Goal: Information Seeking & Learning: Learn about a topic

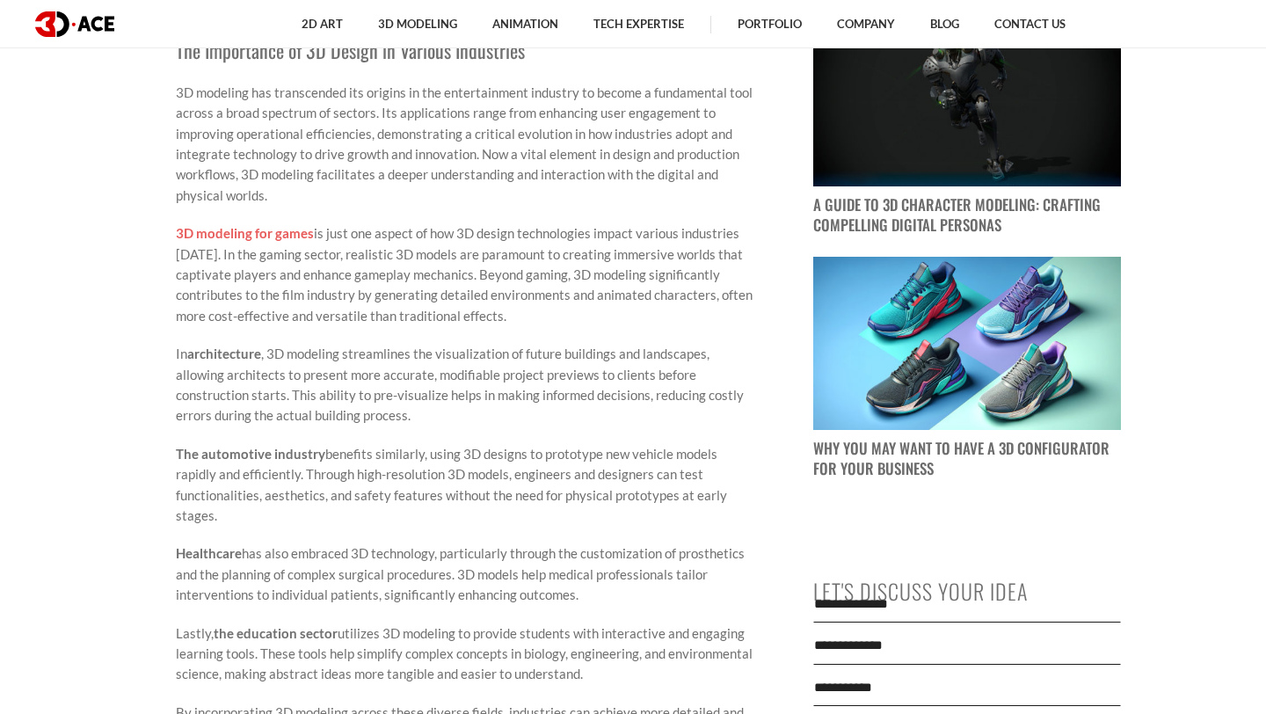
scroll to position [1528, 0]
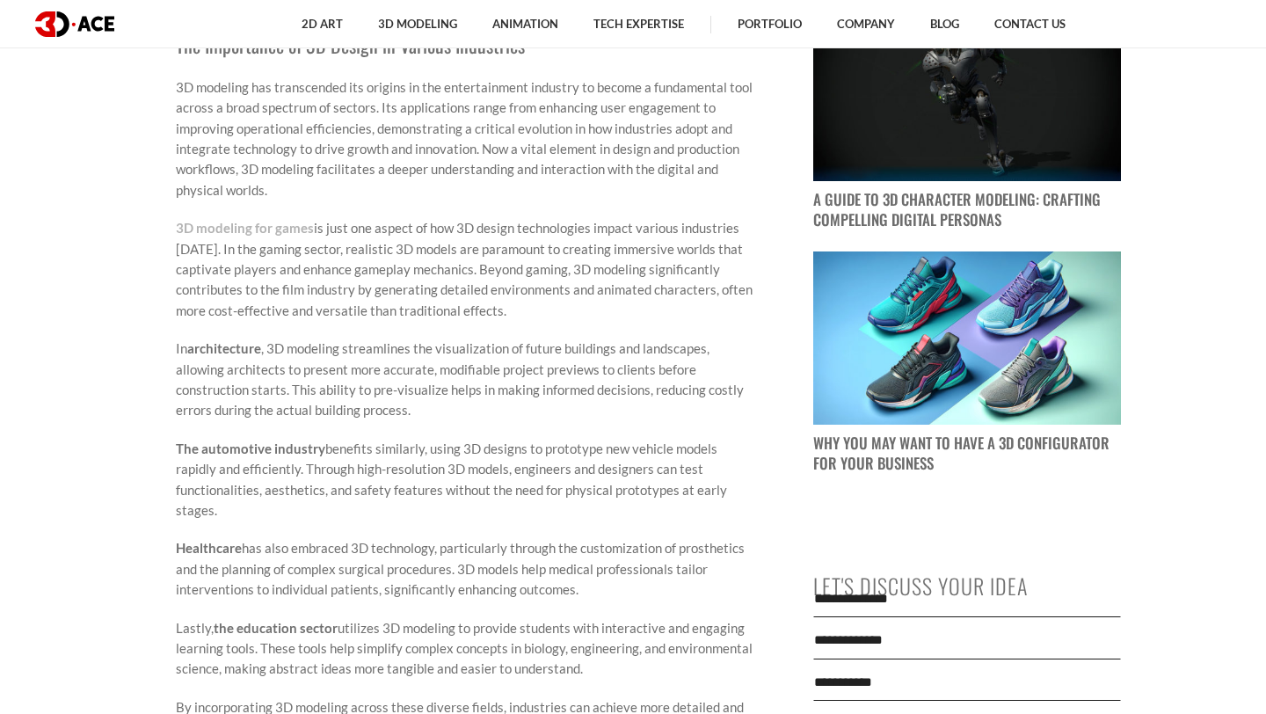
click at [250, 223] on link "3D modeling for games" at bounding box center [245, 228] width 138 height 16
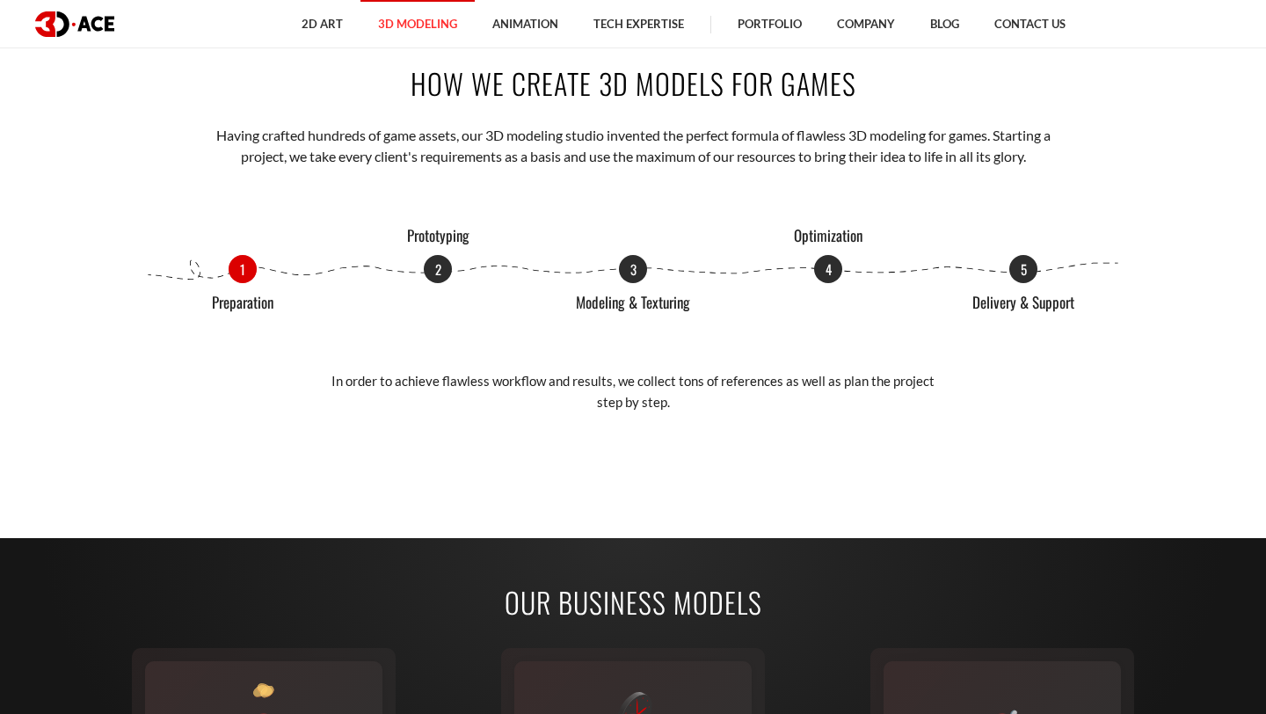
scroll to position [2174, 0]
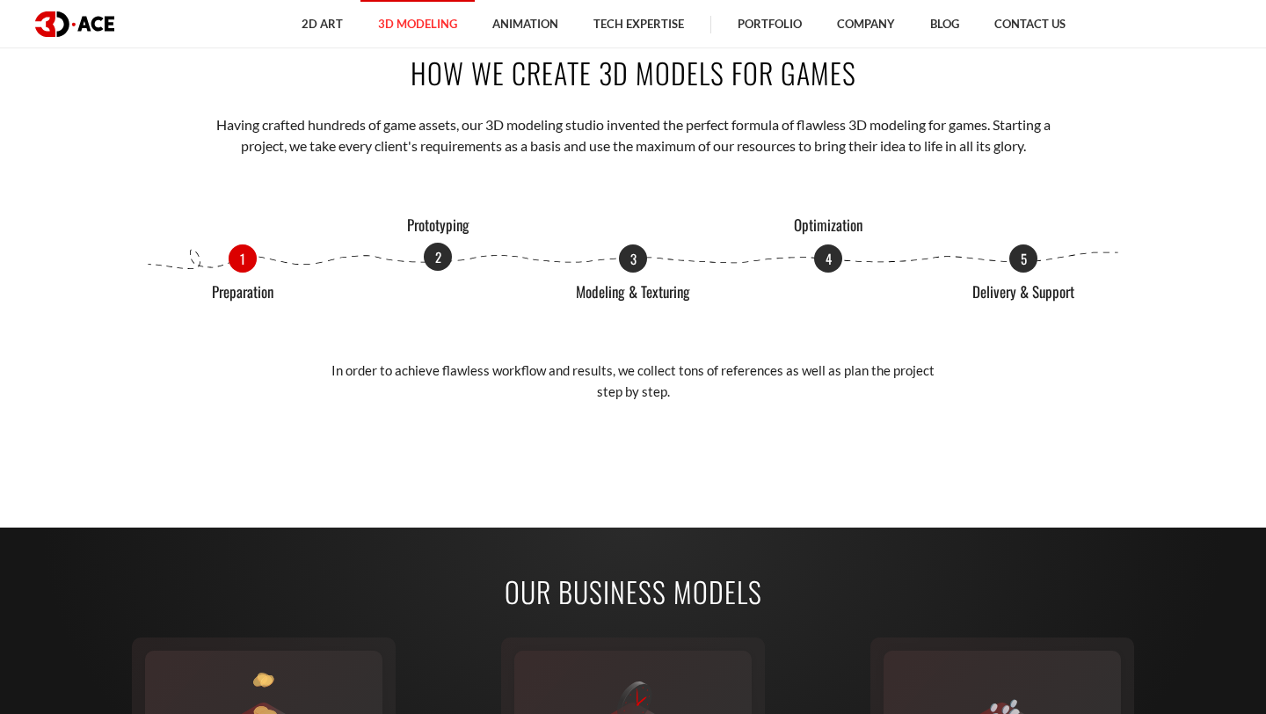
click at [432, 253] on p "2" at bounding box center [438, 257] width 28 height 28
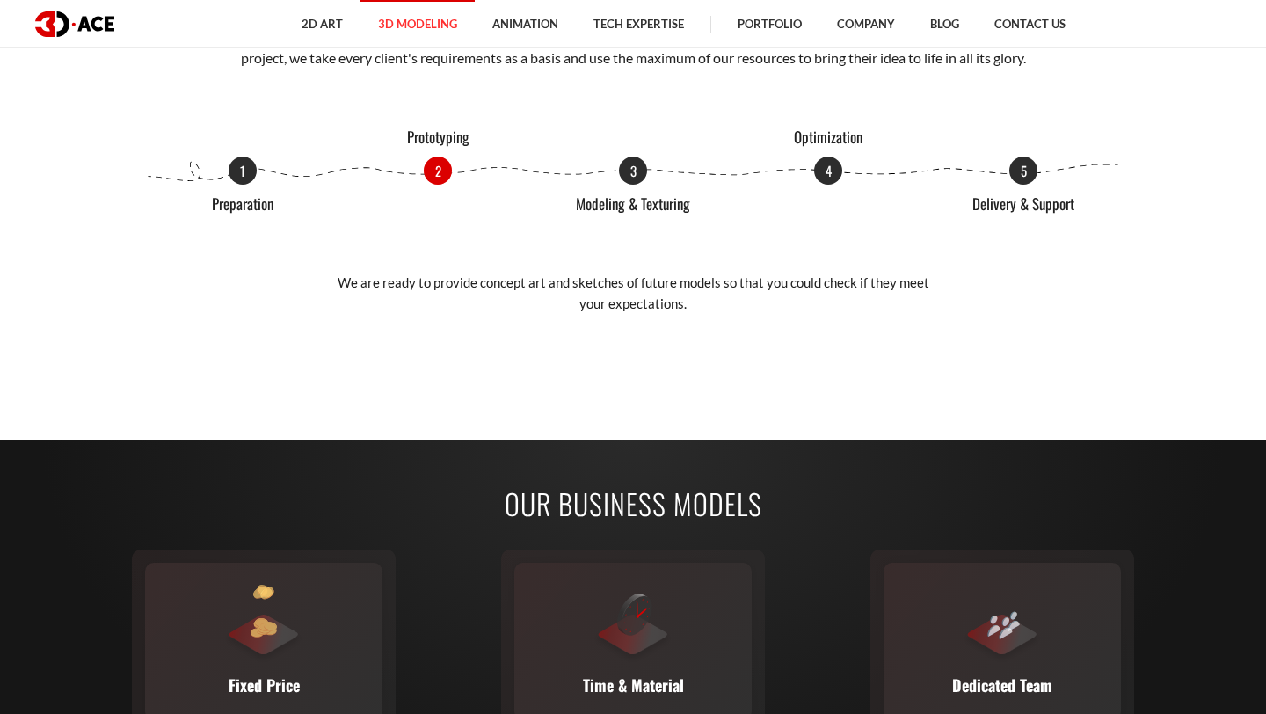
scroll to position [2222, 0]
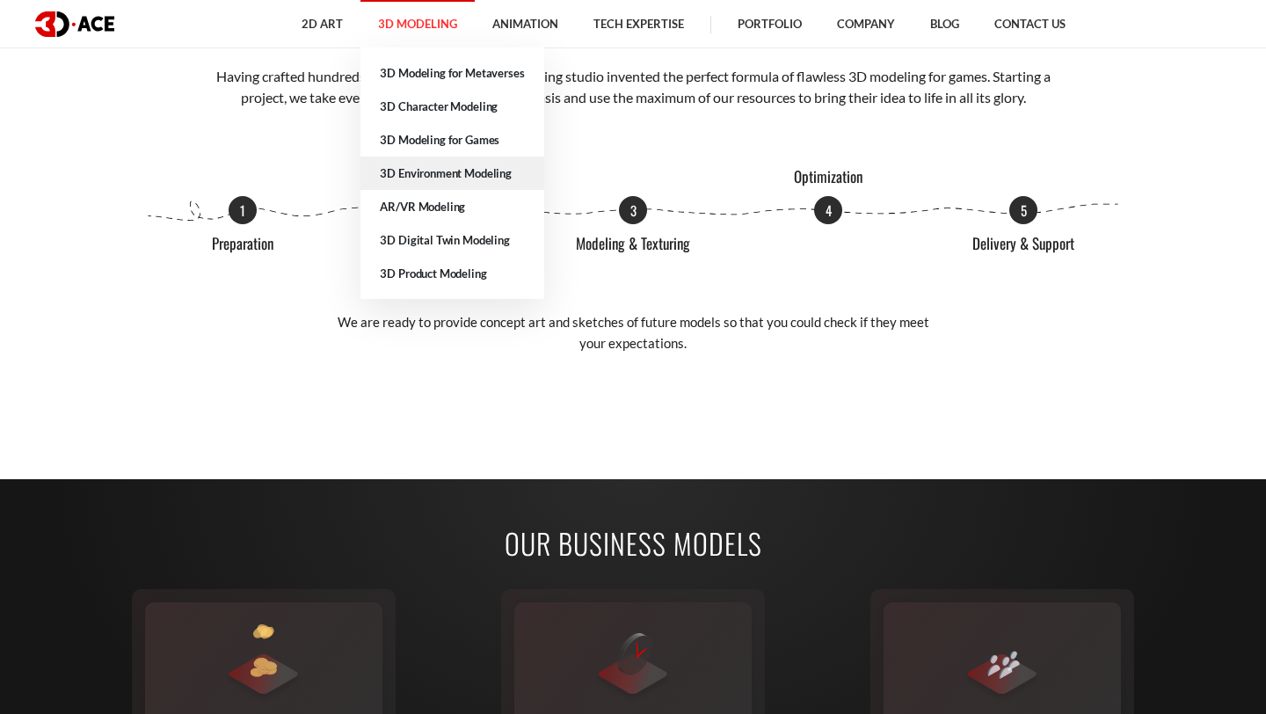
click at [448, 178] on link "3D Environment Modeling" at bounding box center [451, 172] width 183 height 33
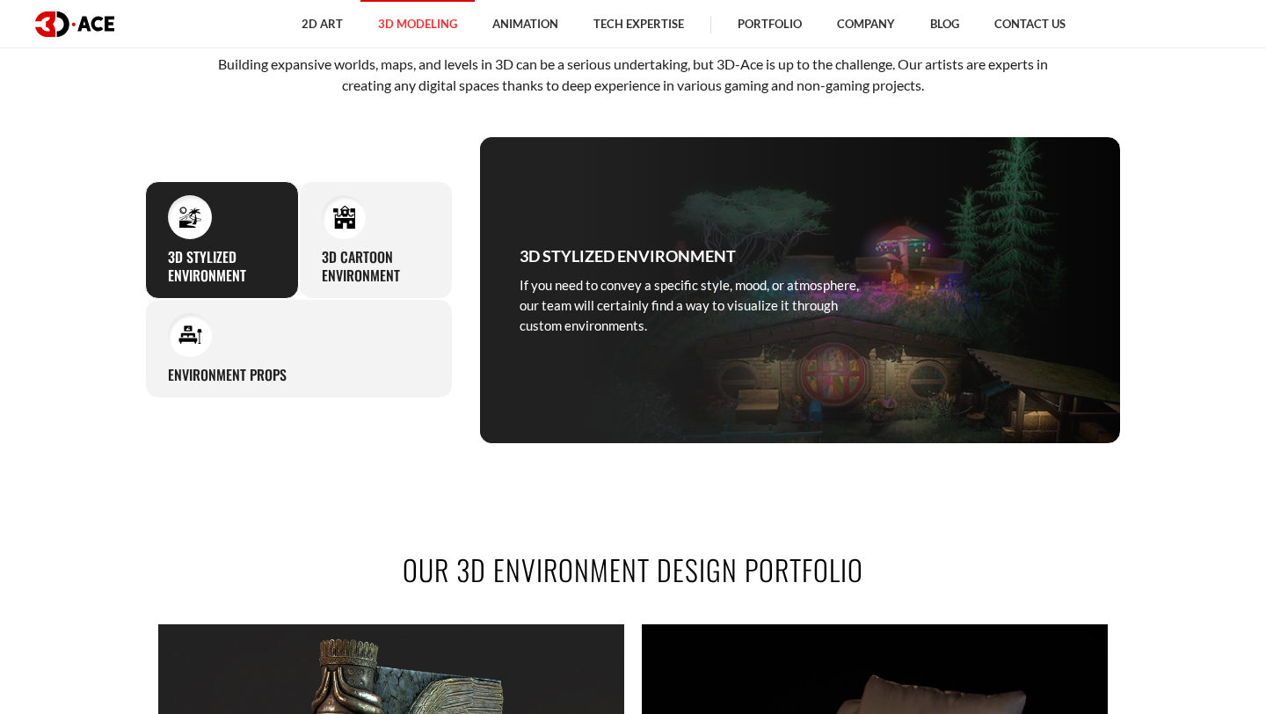
scroll to position [847, 0]
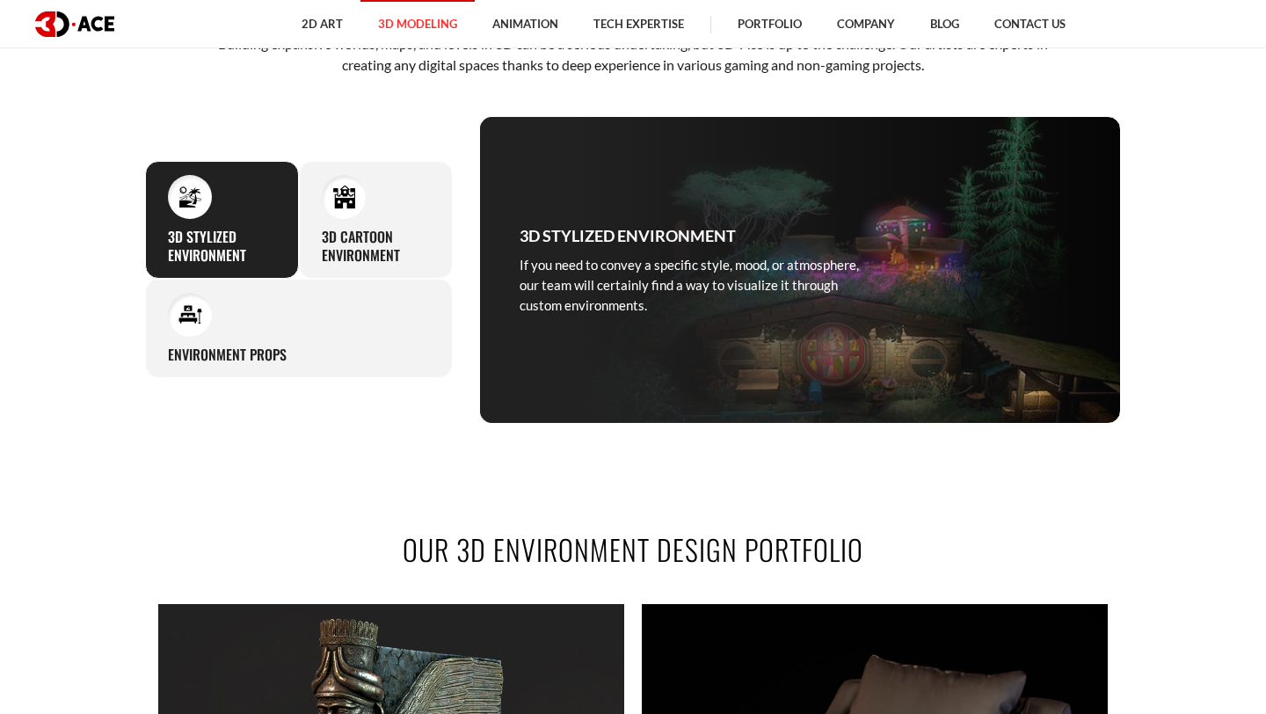
click at [600, 258] on p "If you need to convey a specific style, mood, or atmosphere, our team will cert…" at bounding box center [699, 286] width 360 height 62
click at [418, 250] on h3 "3D Cartoon Environment" at bounding box center [376, 246] width 108 height 37
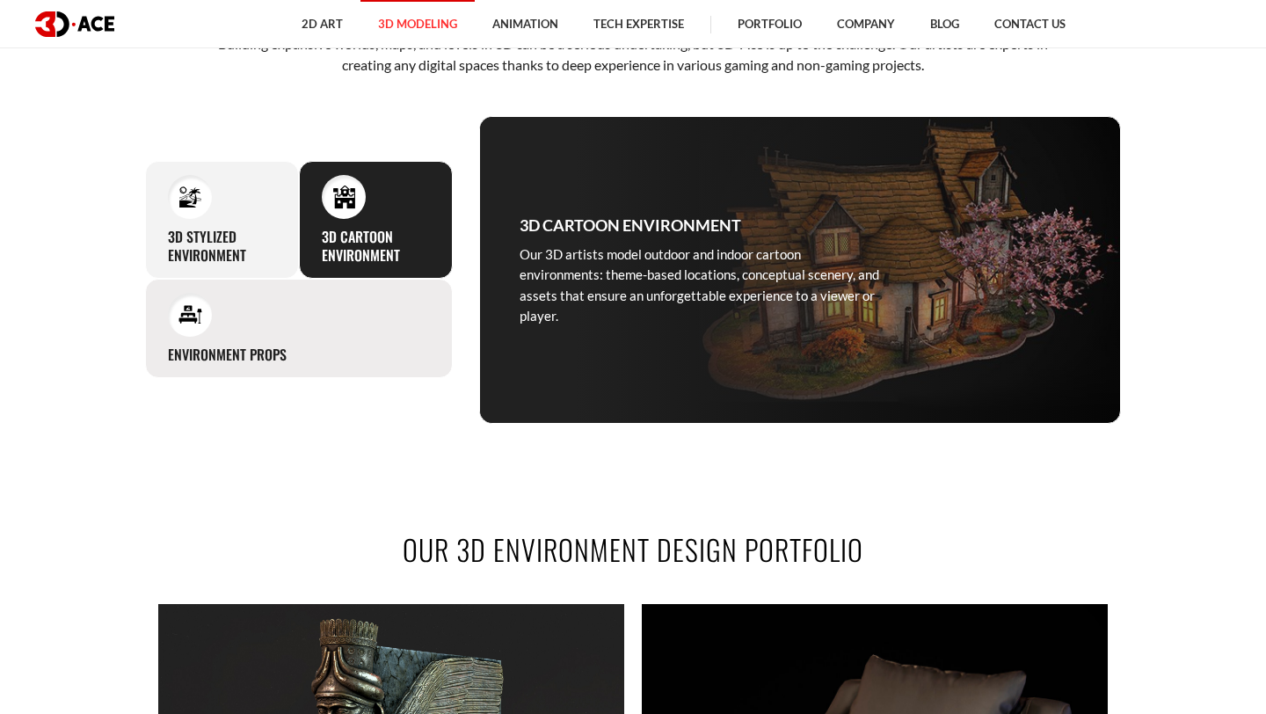
click at [330, 334] on div "Environment props Setting a stage for your 3D environment, our modeling artists…" at bounding box center [299, 328] width 308 height 99
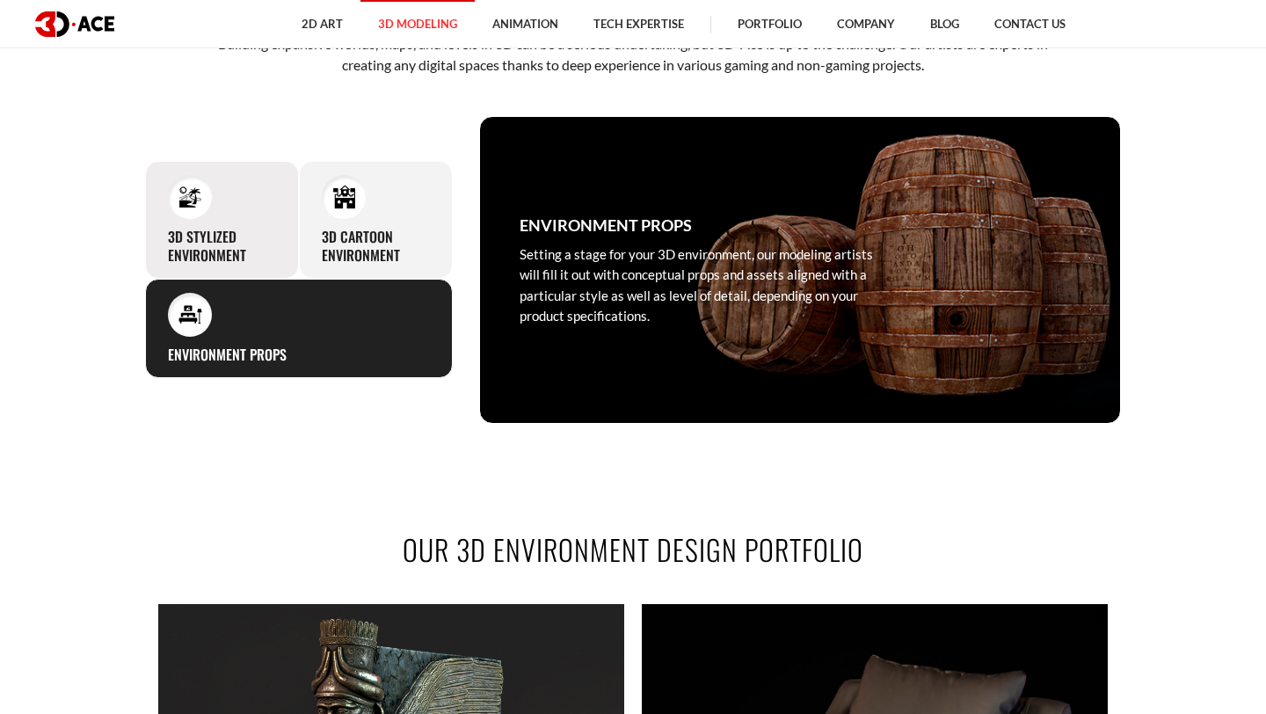
click at [196, 218] on div at bounding box center [190, 197] width 44 height 44
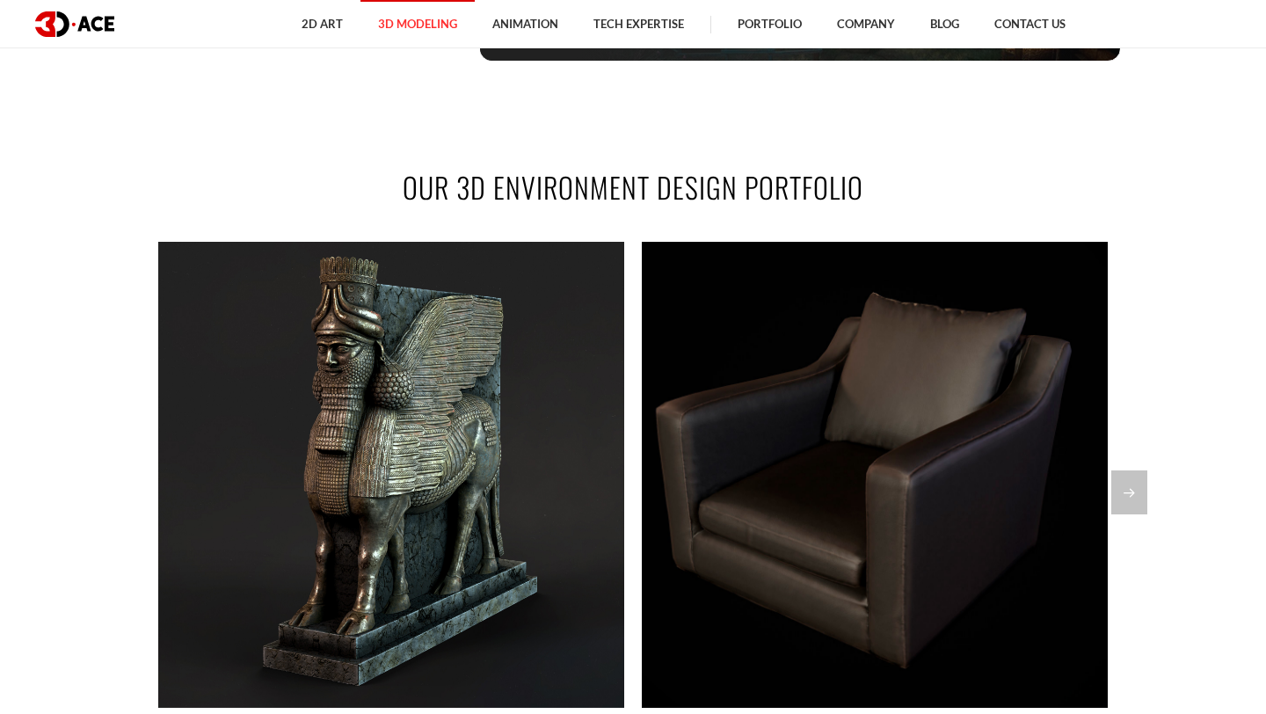
scroll to position [1219, 0]
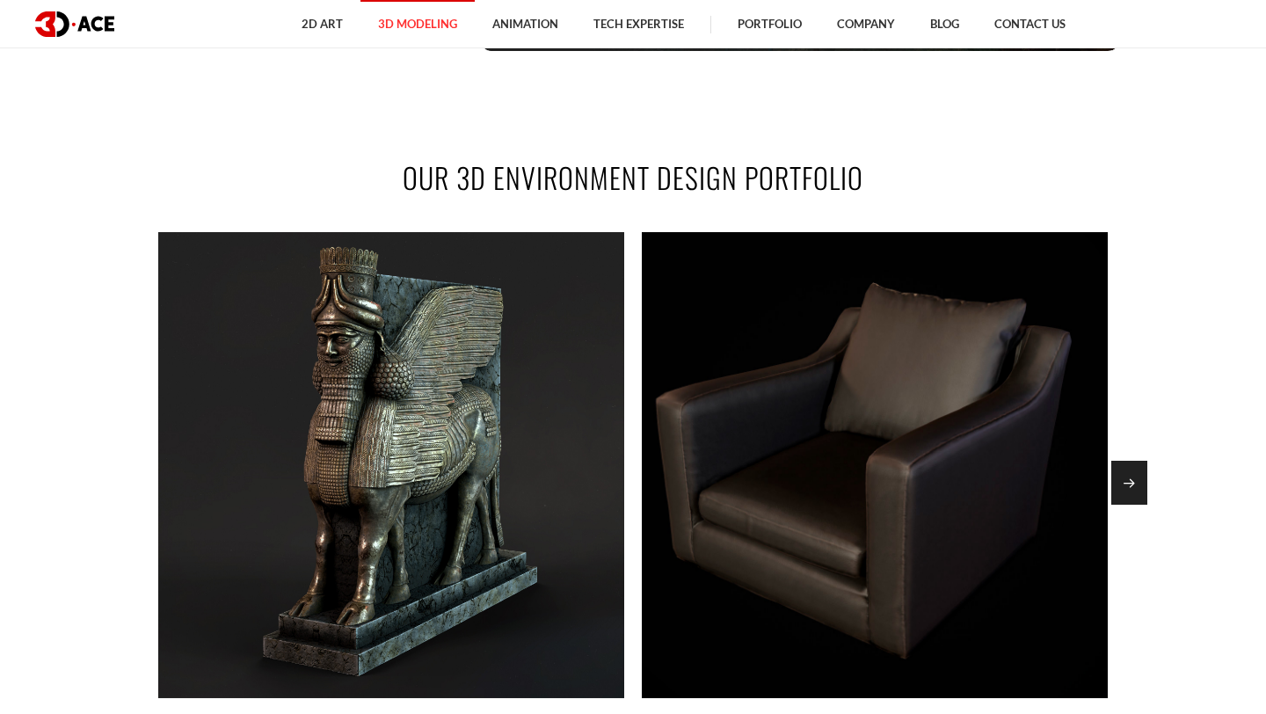
click at [1126, 493] on div "Next slide" at bounding box center [1129, 483] width 36 height 44
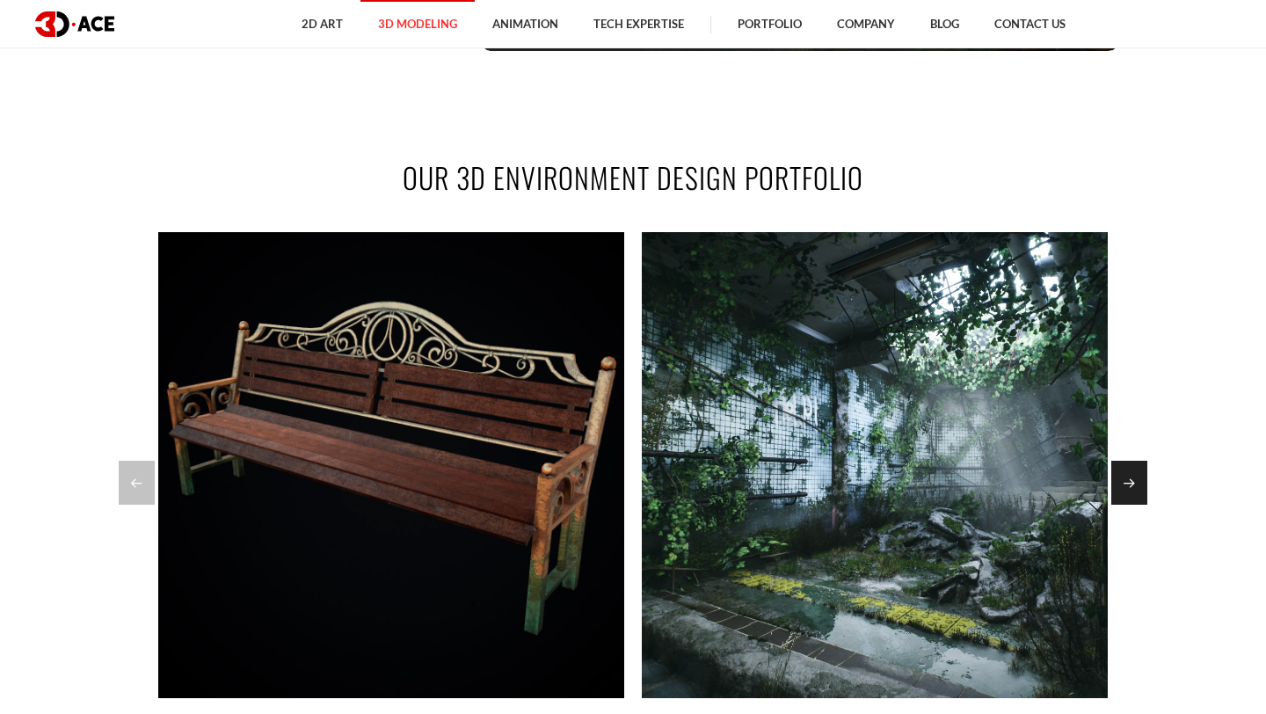
click at [1126, 493] on div "Next slide" at bounding box center [1129, 483] width 36 height 44
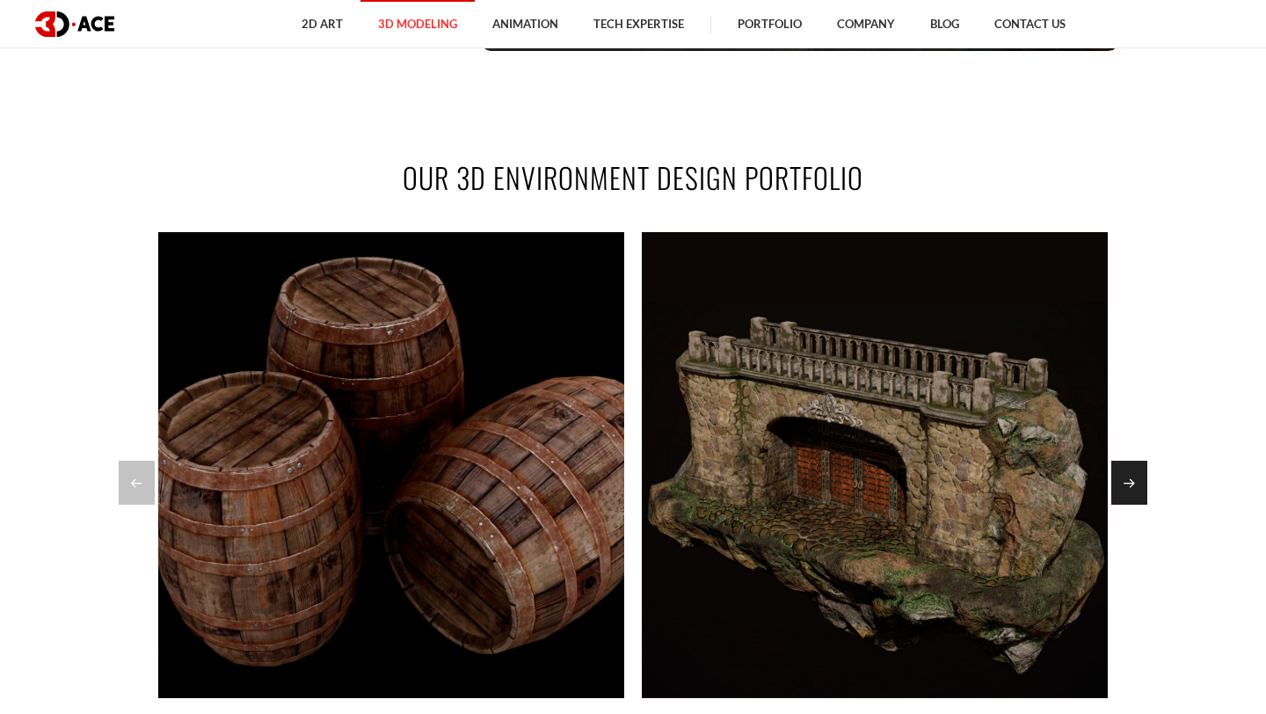
click at [1124, 498] on div "Next slide" at bounding box center [1129, 483] width 36 height 44
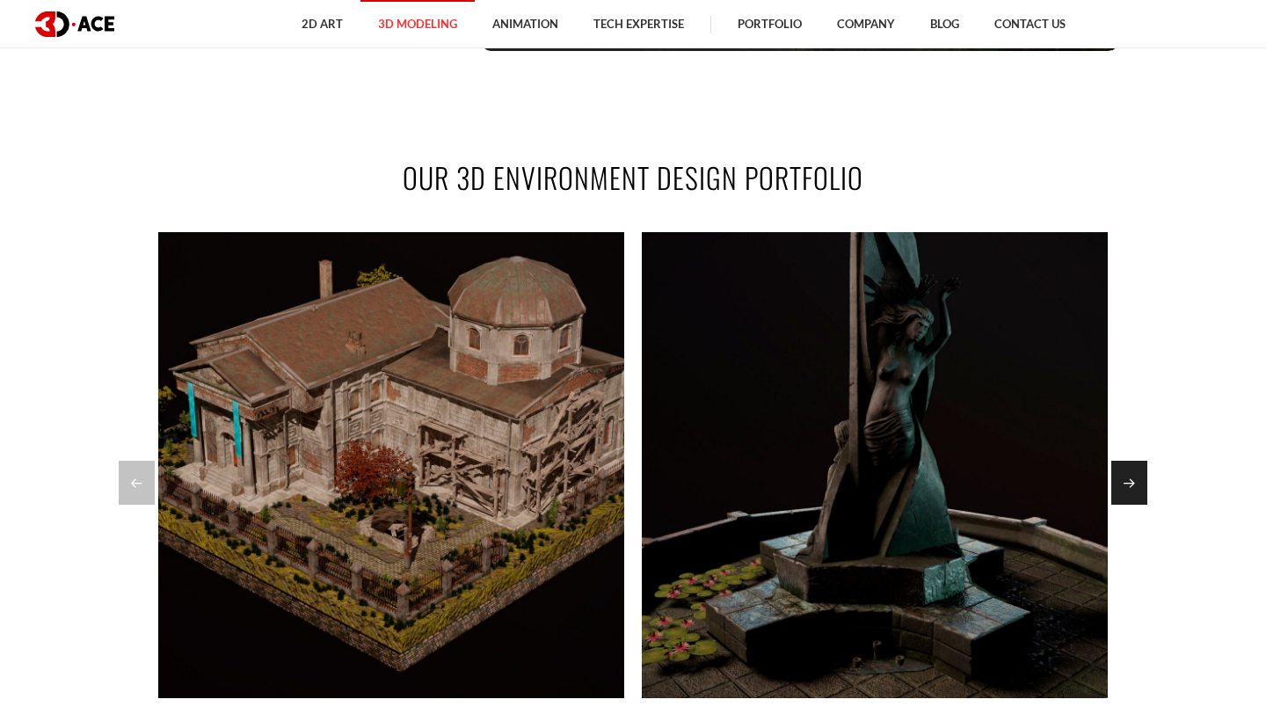
scroll to position [1251, 0]
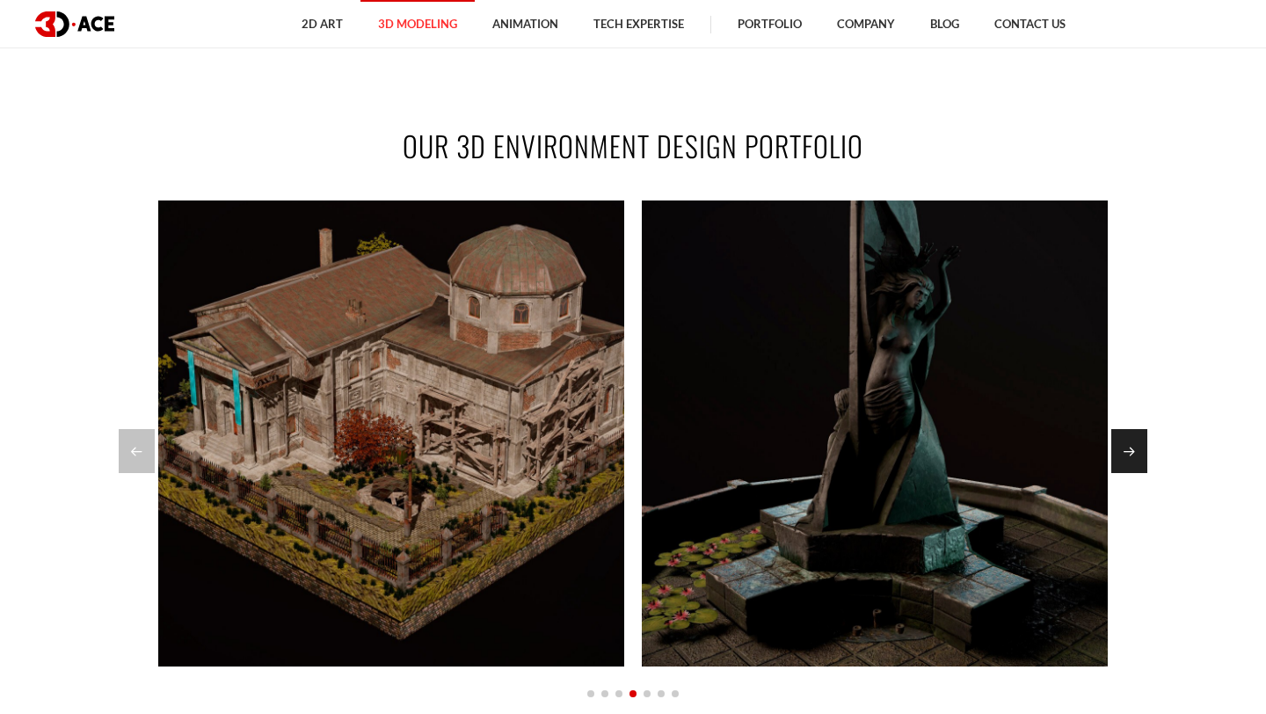
click at [1122, 446] on div "Next slide" at bounding box center [1129, 451] width 36 height 44
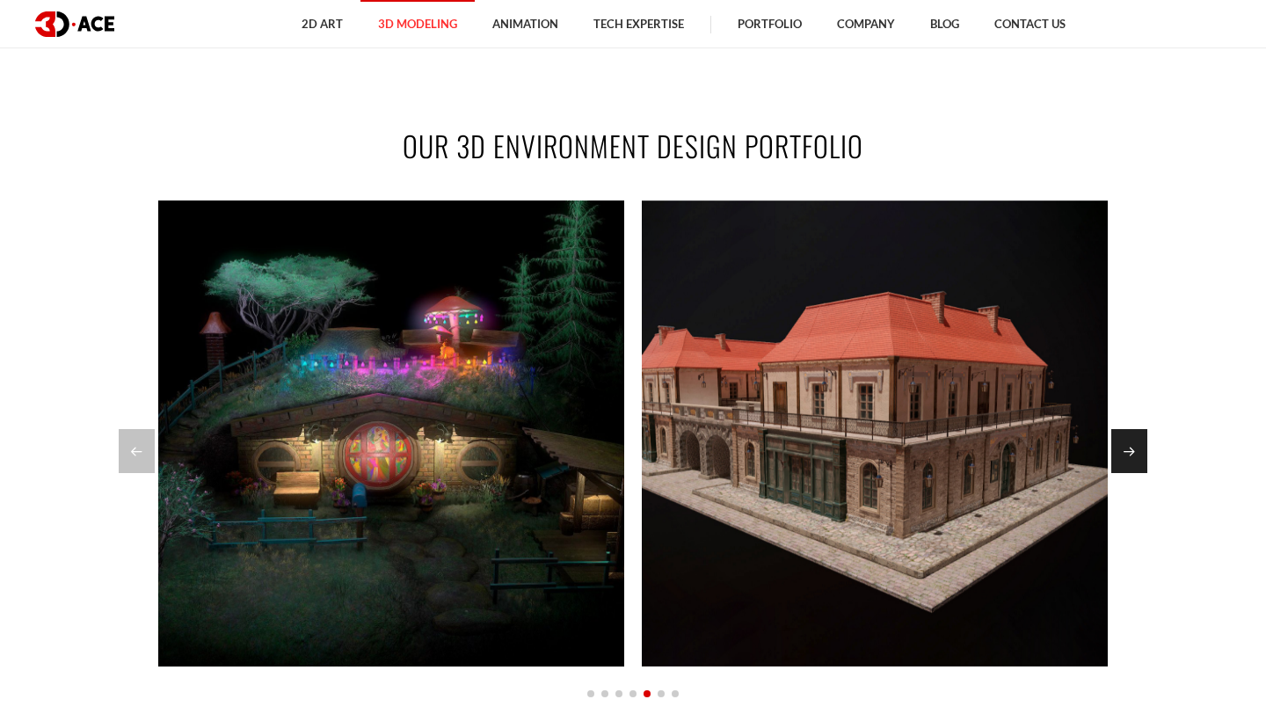
click at [1122, 446] on div "Next slide" at bounding box center [1129, 451] width 36 height 44
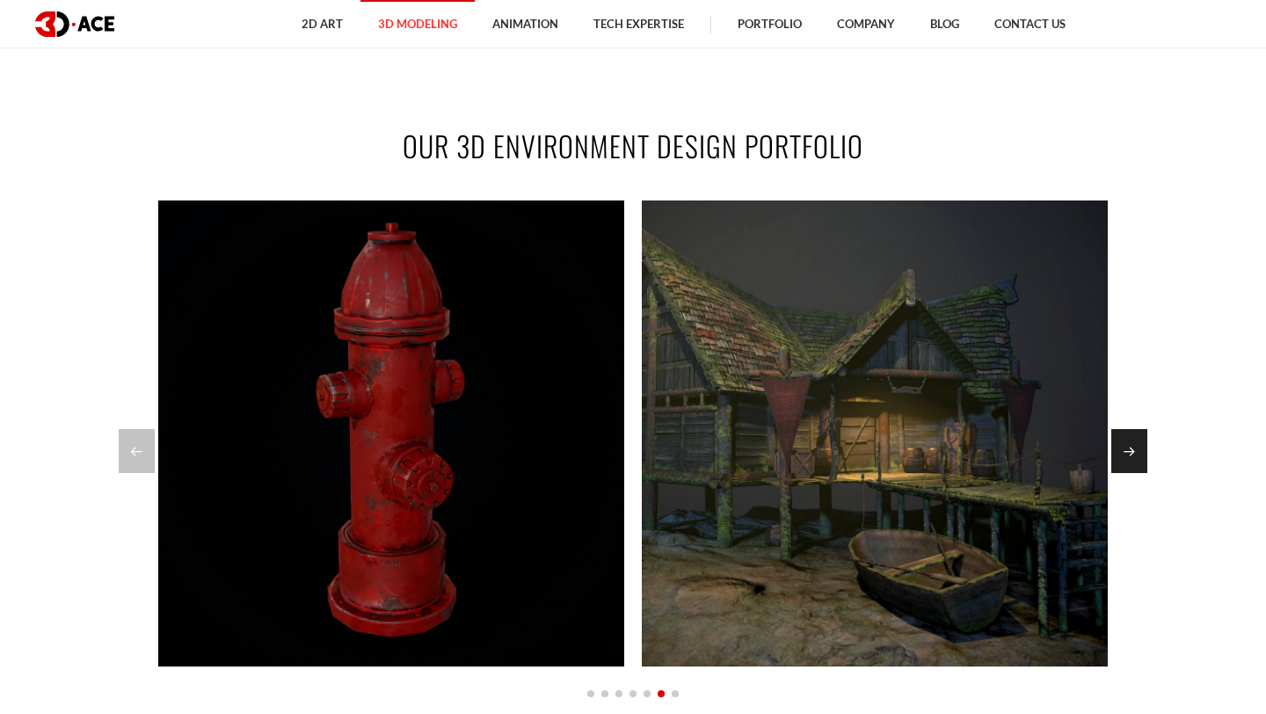
click at [1121, 445] on div "Next slide" at bounding box center [1129, 451] width 36 height 44
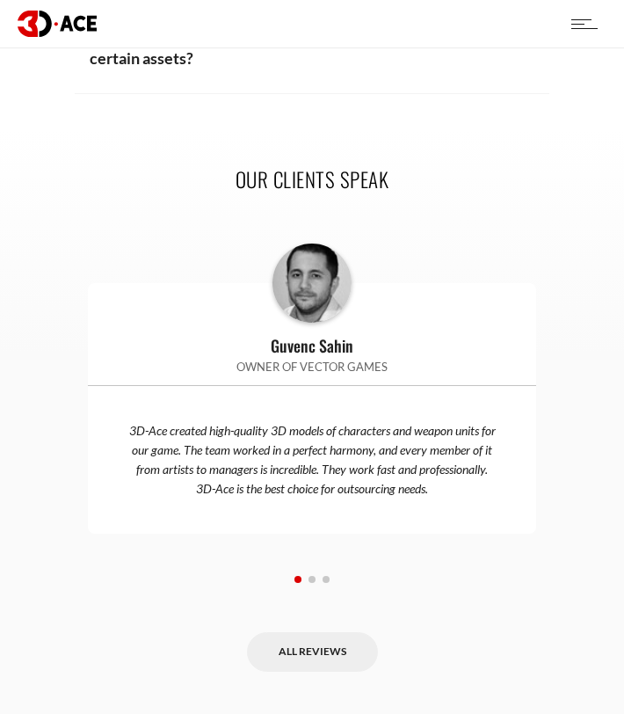
scroll to position [5264, 0]
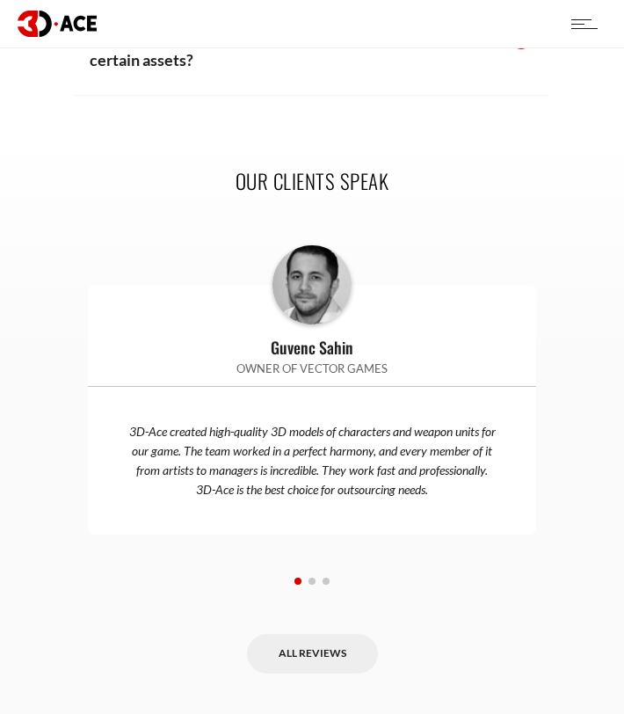
click at [316, 580] on div at bounding box center [312, 580] width 448 height 20
click at [311, 581] on span "Go to slide 2" at bounding box center [312, 580] width 7 height 7
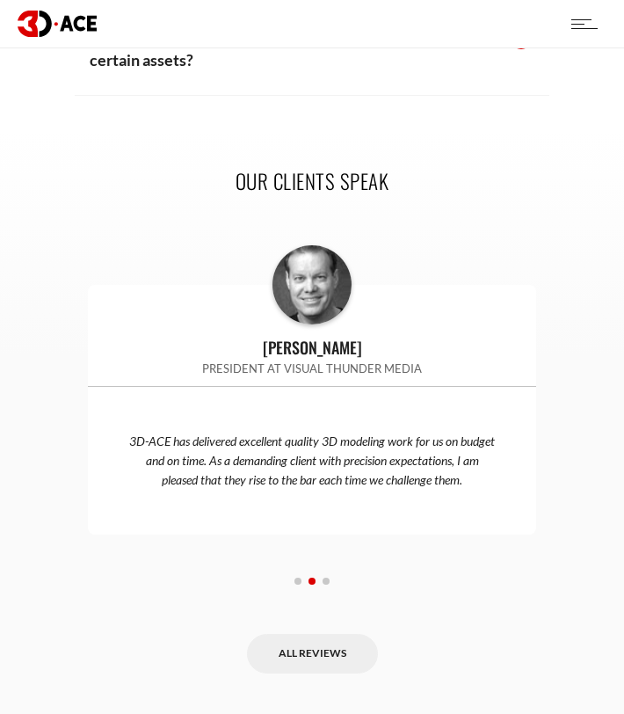
click at [326, 578] on span "Go to slide 3" at bounding box center [326, 580] width 7 height 7
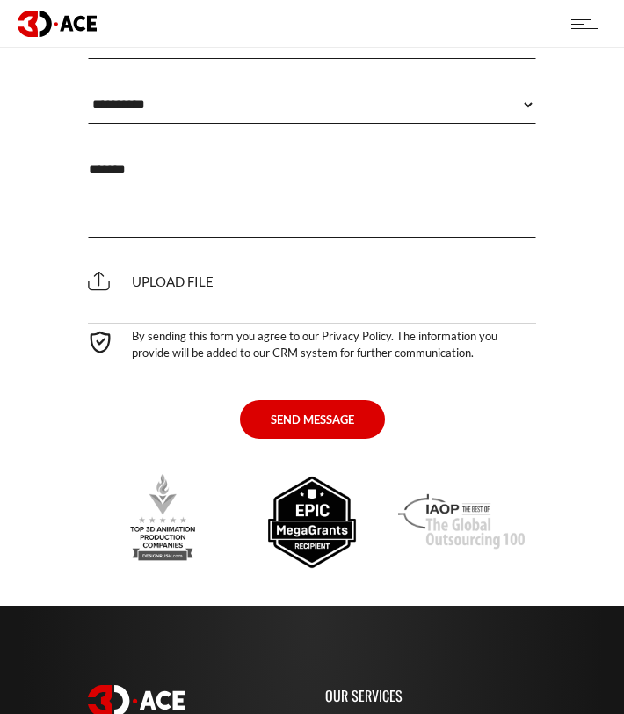
scroll to position [6948, 0]
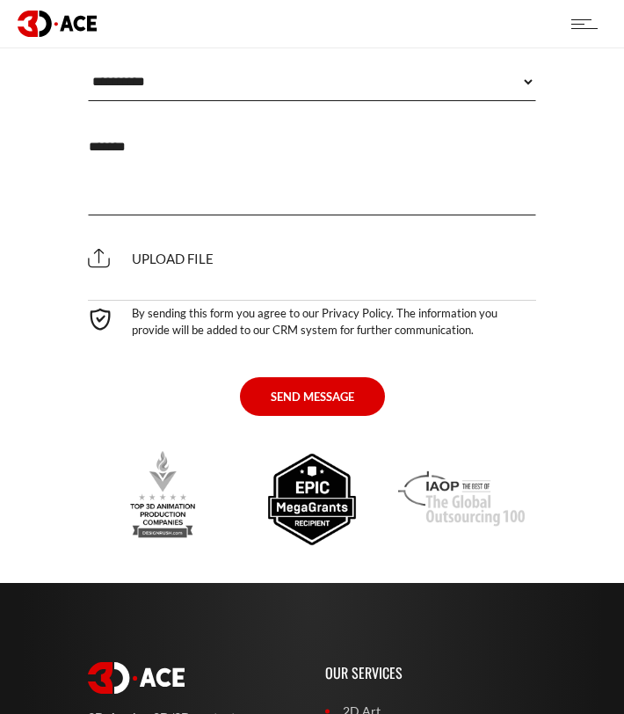
click at [61, 26] on img at bounding box center [57, 23] width 79 height 25
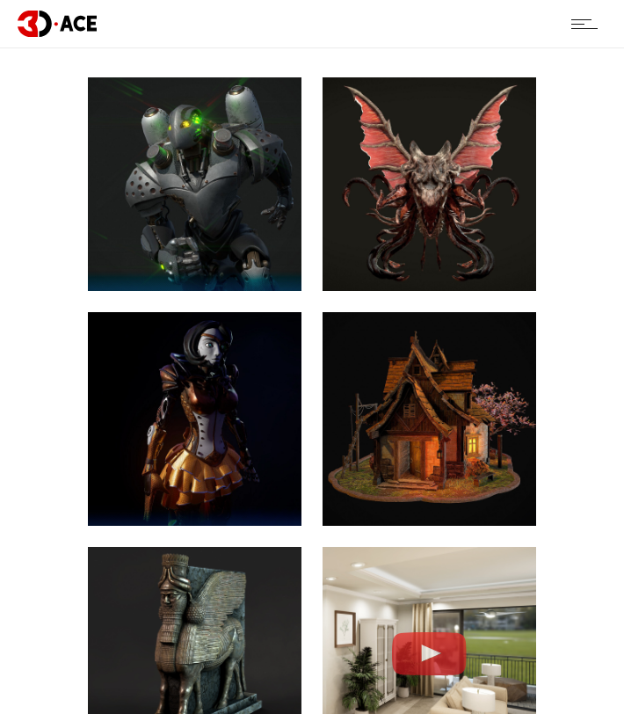
scroll to position [578, 0]
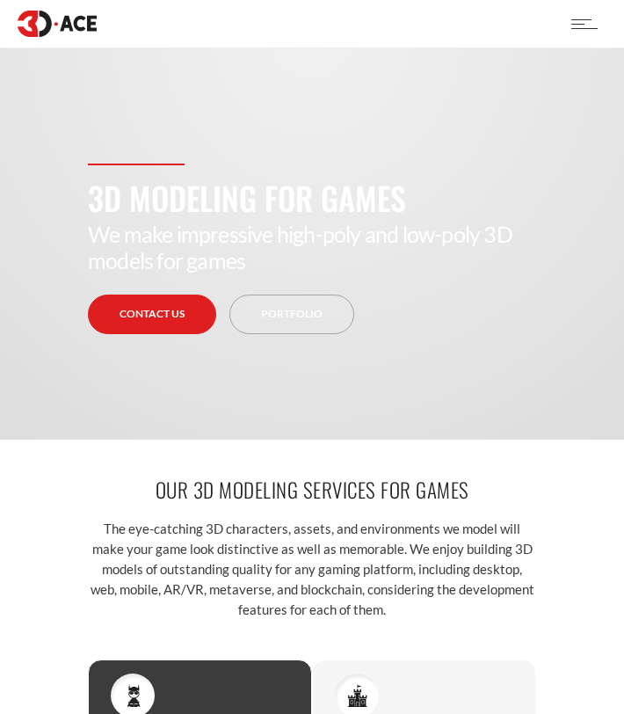
scroll to position [2286, 0]
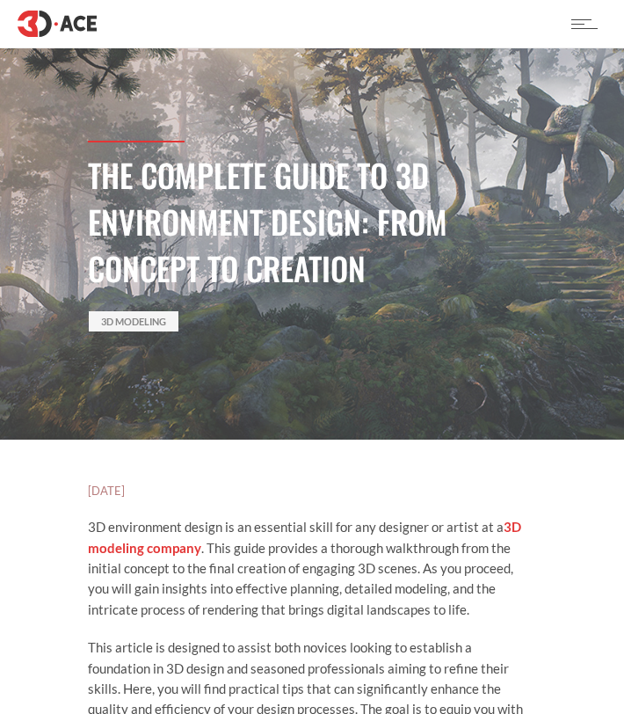
scroll to position [1528, 0]
